Goal: Information Seeking & Learning: Learn about a topic

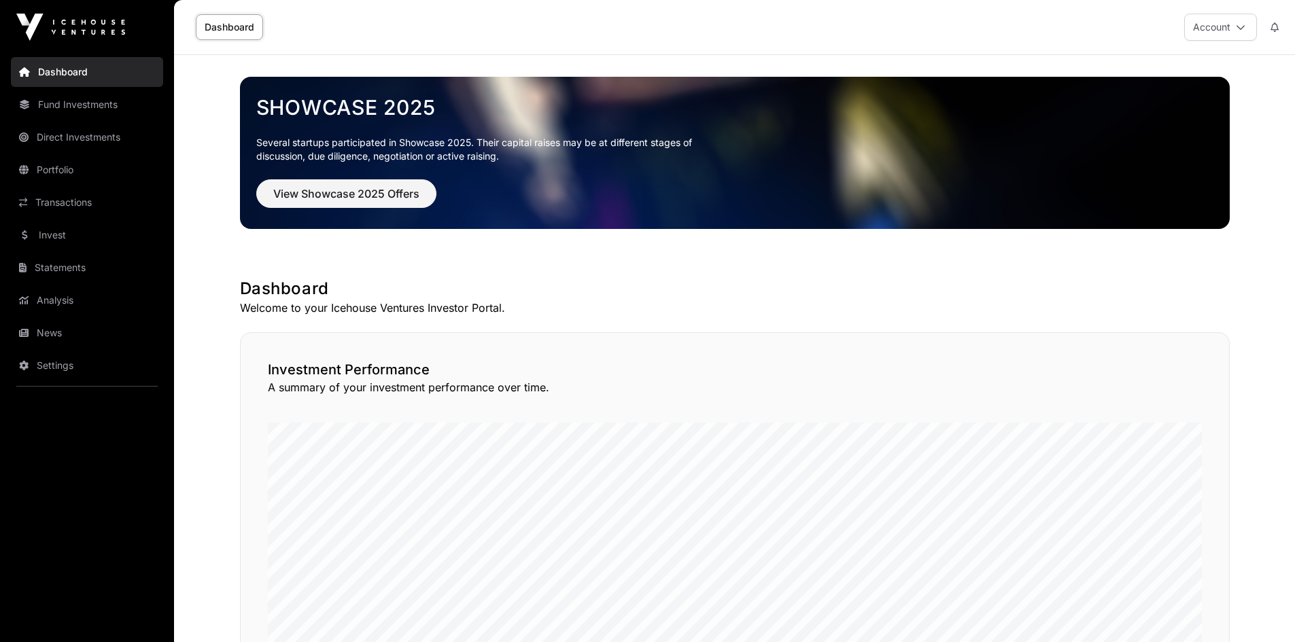
click at [34, 328] on link "News" at bounding box center [87, 333] width 152 height 30
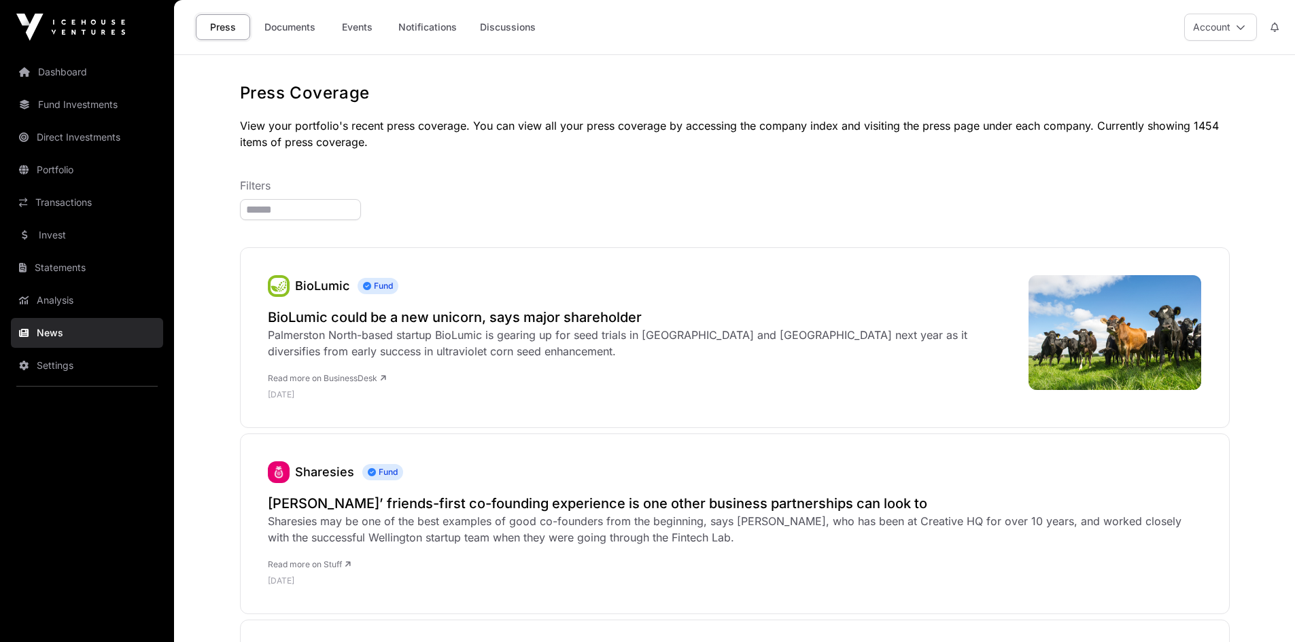
click at [287, 27] on link "Documents" at bounding box center [290, 27] width 69 height 26
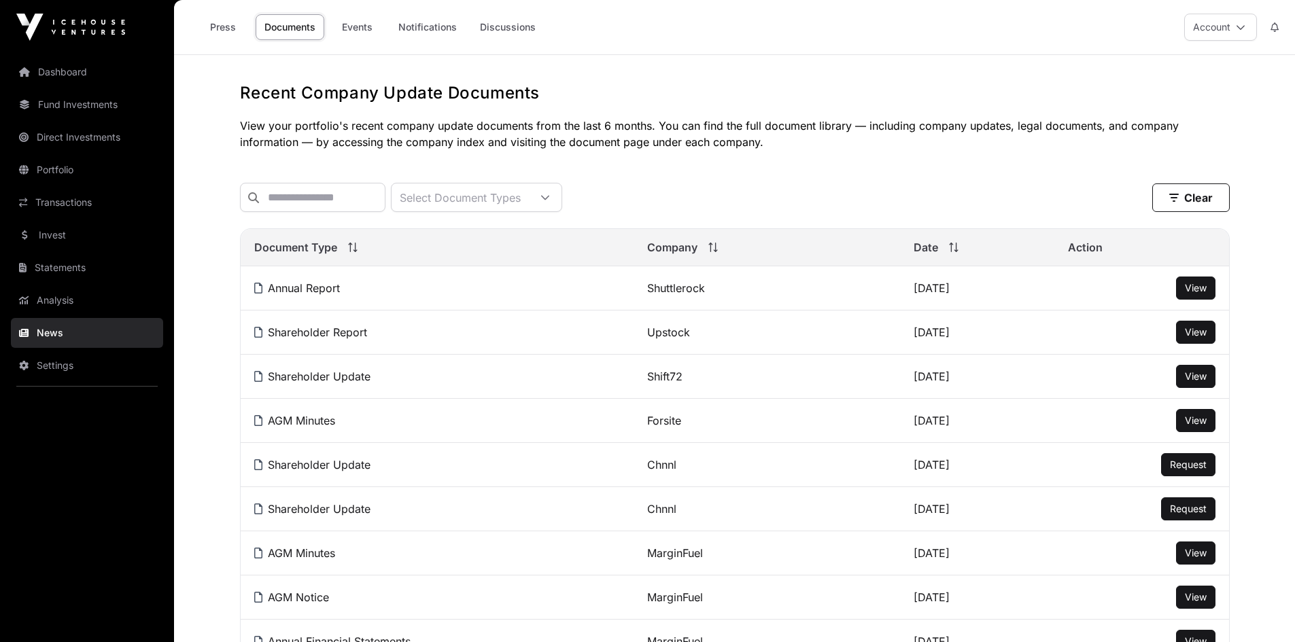
click at [343, 24] on link "Events" at bounding box center [357, 27] width 54 height 26
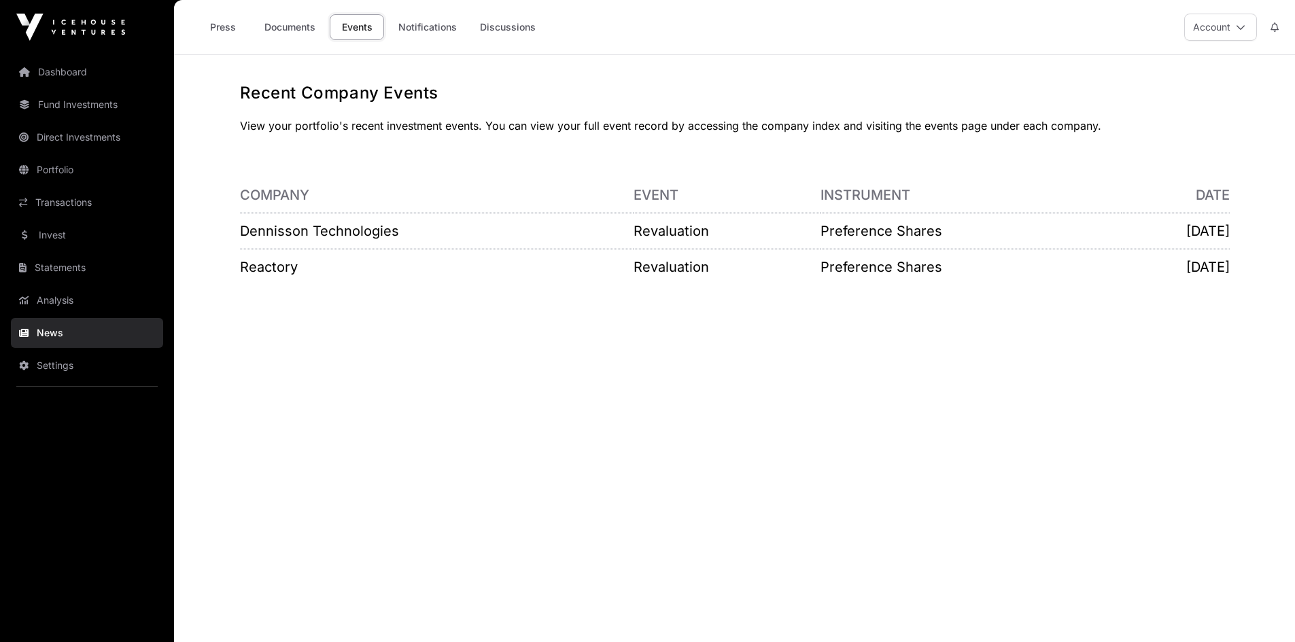
click at [56, 236] on link "Invest" at bounding box center [87, 235] width 152 height 30
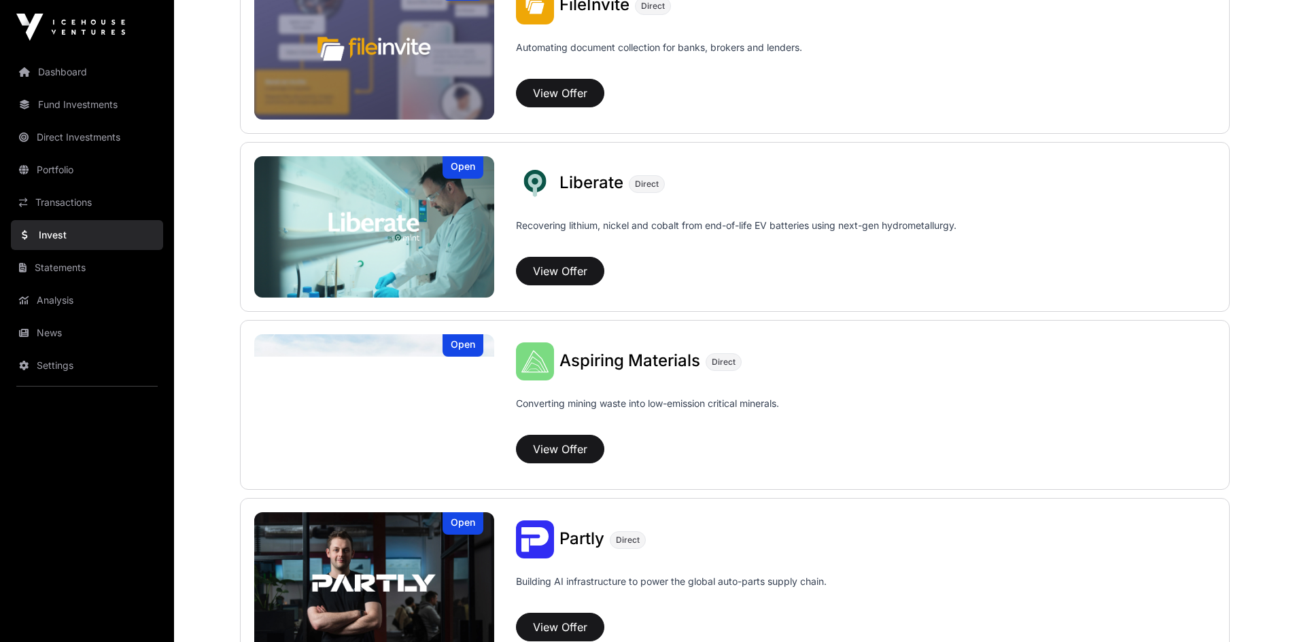
scroll to position [917, 0]
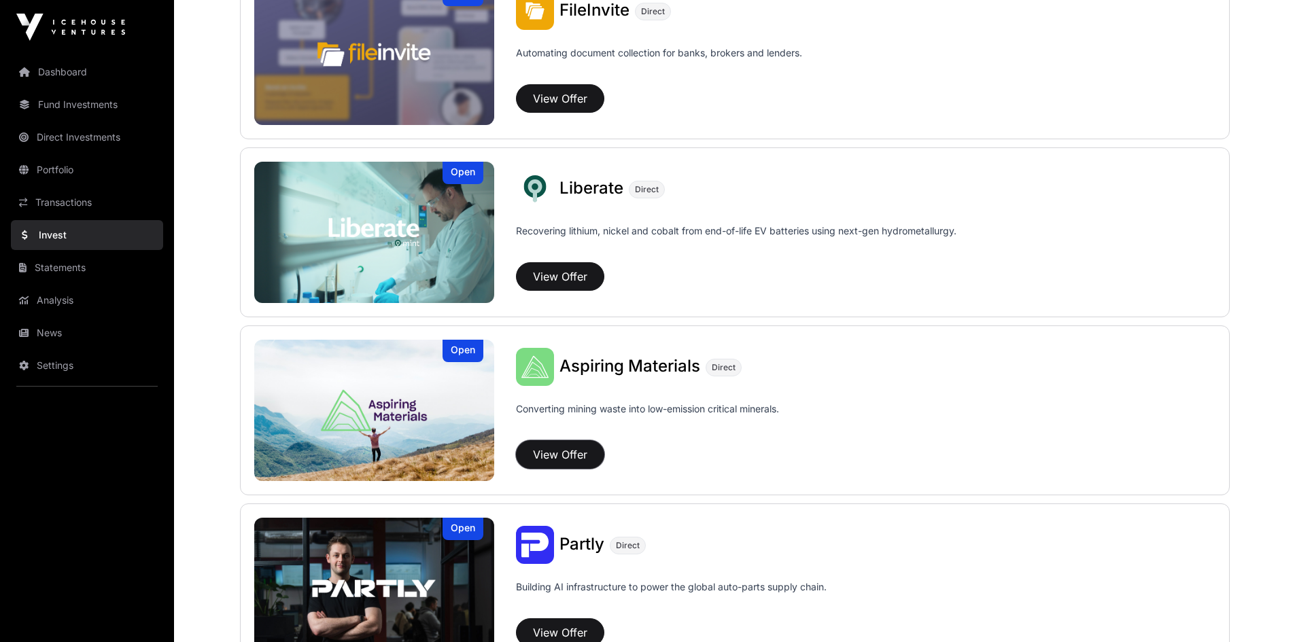
click at [567, 454] on button "View Offer" at bounding box center [560, 454] width 88 height 29
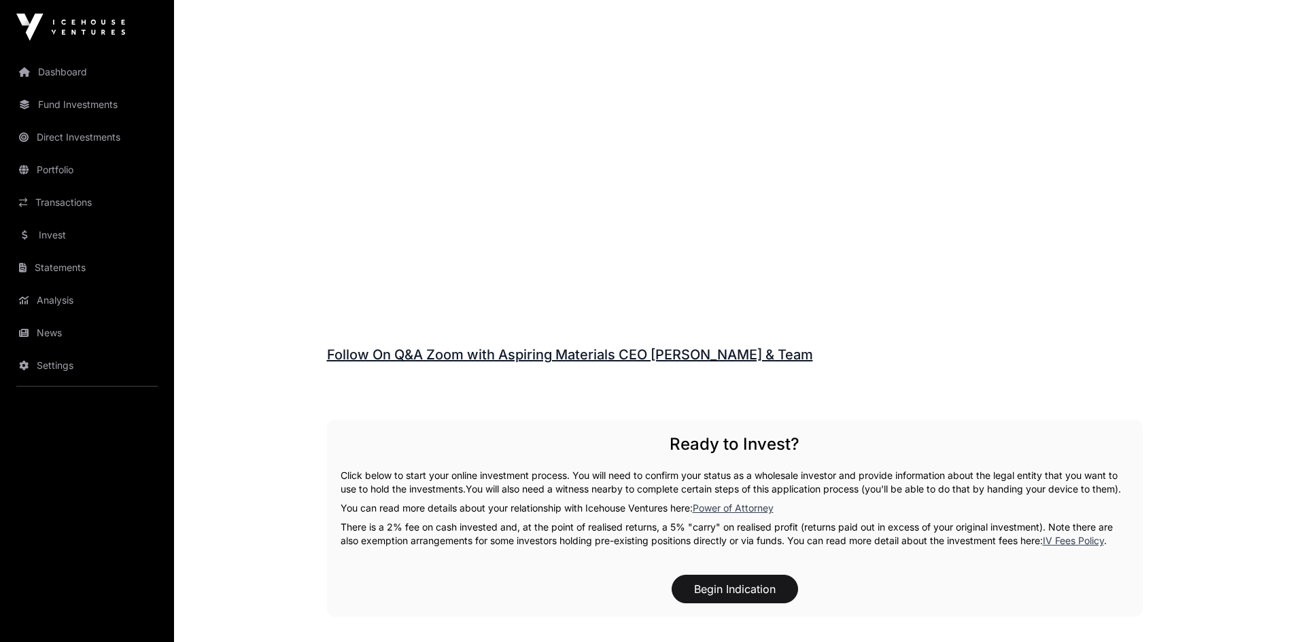
scroll to position [1631, 0]
